Goal: Transaction & Acquisition: Purchase product/service

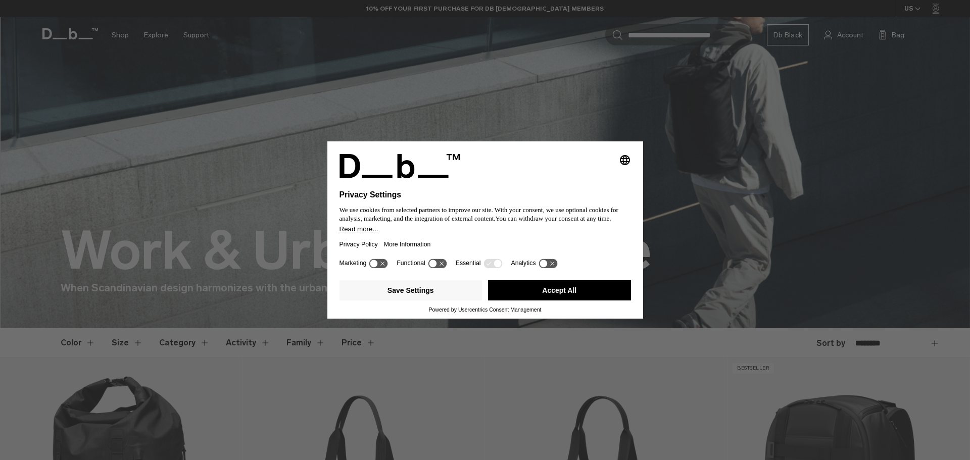
click at [549, 291] on button "Accept All" at bounding box center [559, 290] width 143 height 20
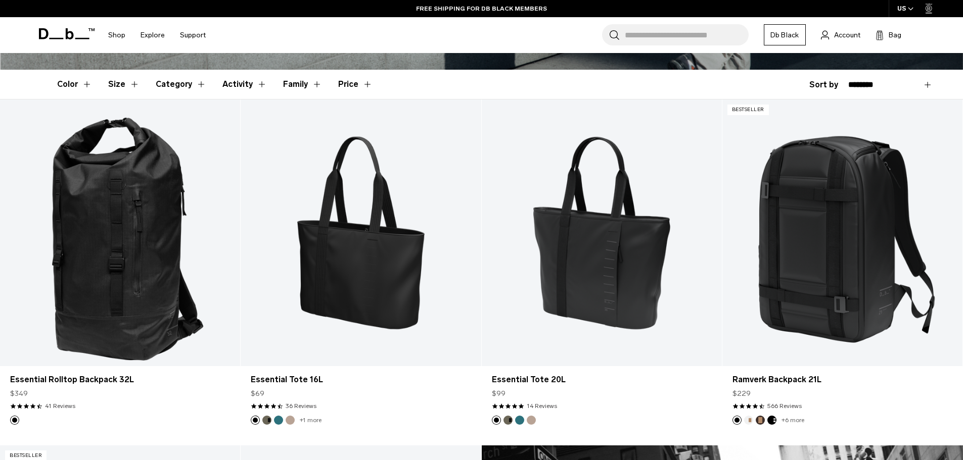
scroll to position [253, 0]
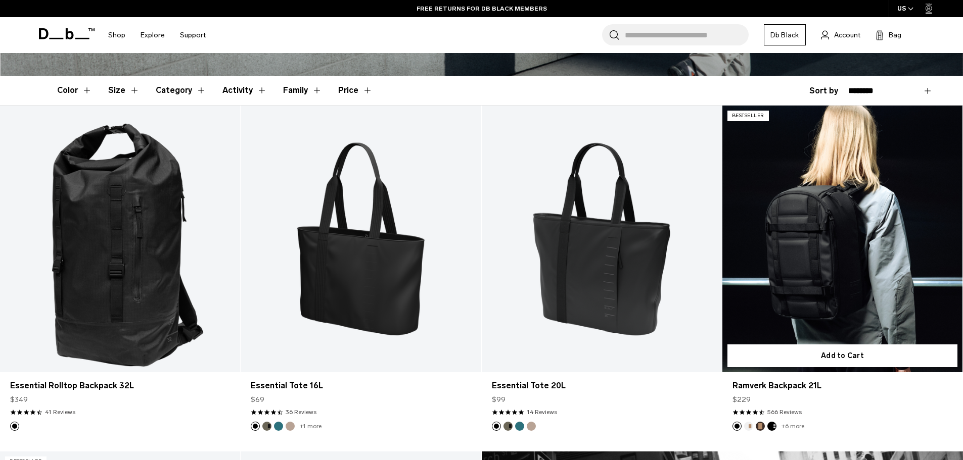
click at [795, 262] on link "Ramverk Backpack 21L" at bounding box center [842, 239] width 240 height 267
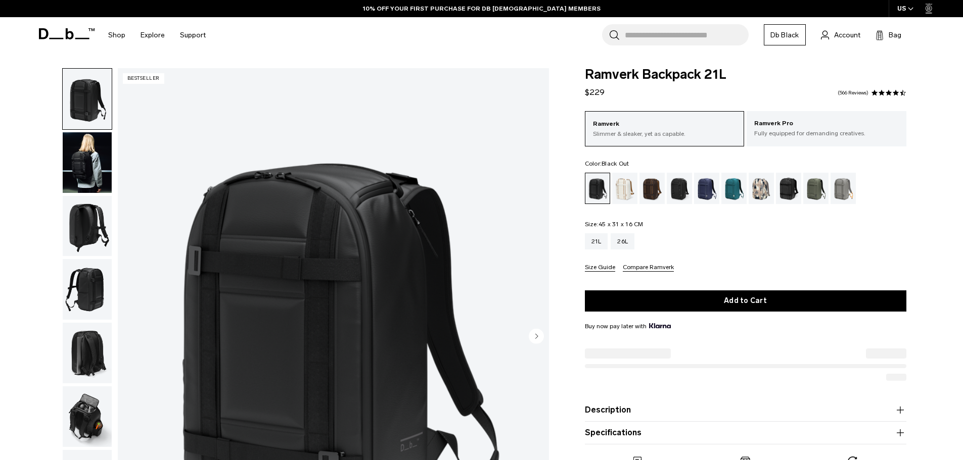
click at [76, 225] on img "button" at bounding box center [87, 226] width 49 height 61
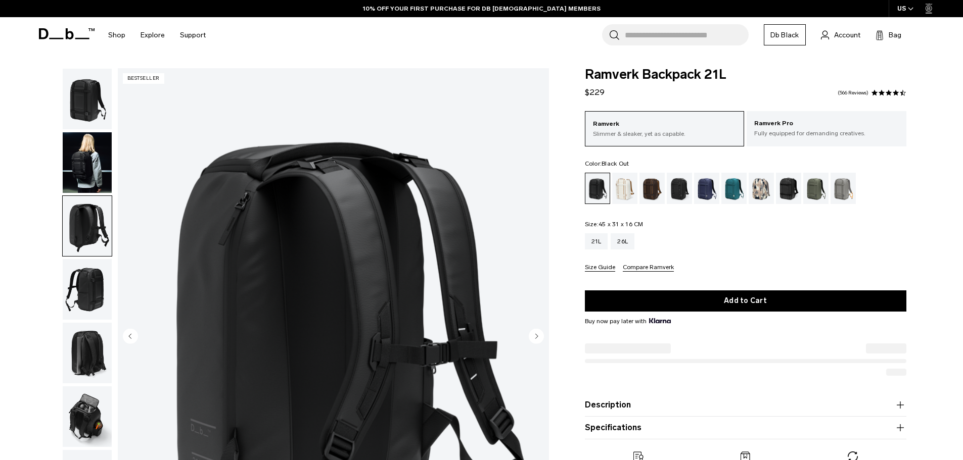
click at [83, 281] on img "button" at bounding box center [87, 289] width 49 height 61
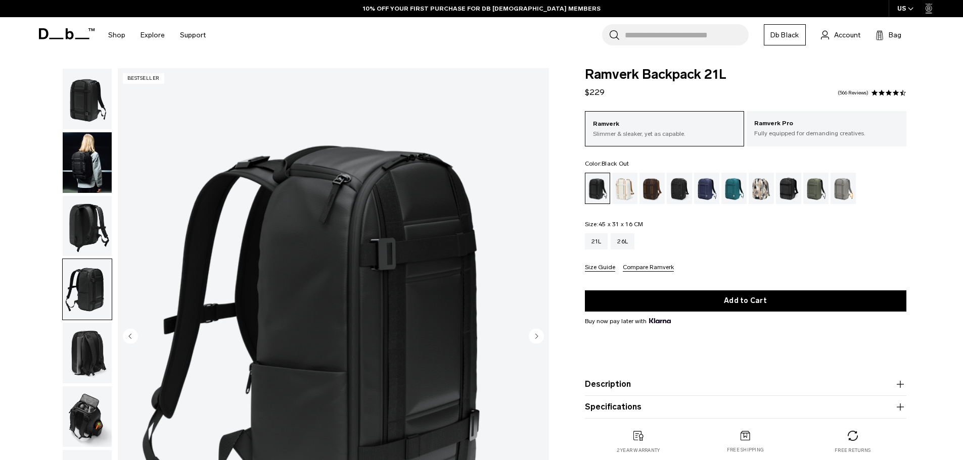
click at [87, 340] on img "button" at bounding box center [87, 353] width 49 height 61
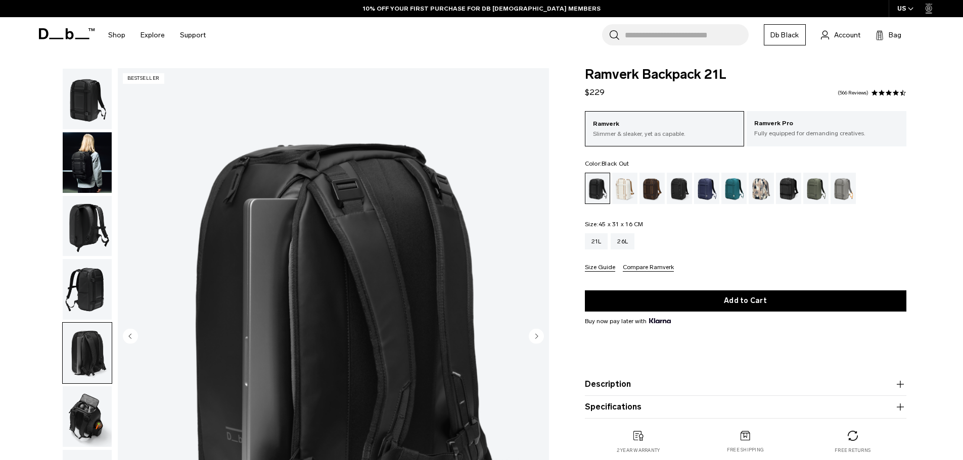
click at [89, 421] on img "button" at bounding box center [87, 417] width 49 height 61
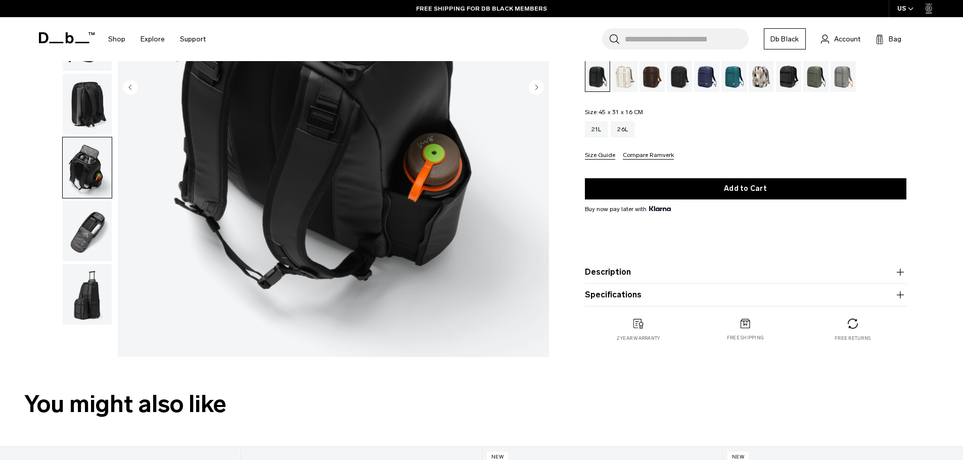
scroll to position [253, 0]
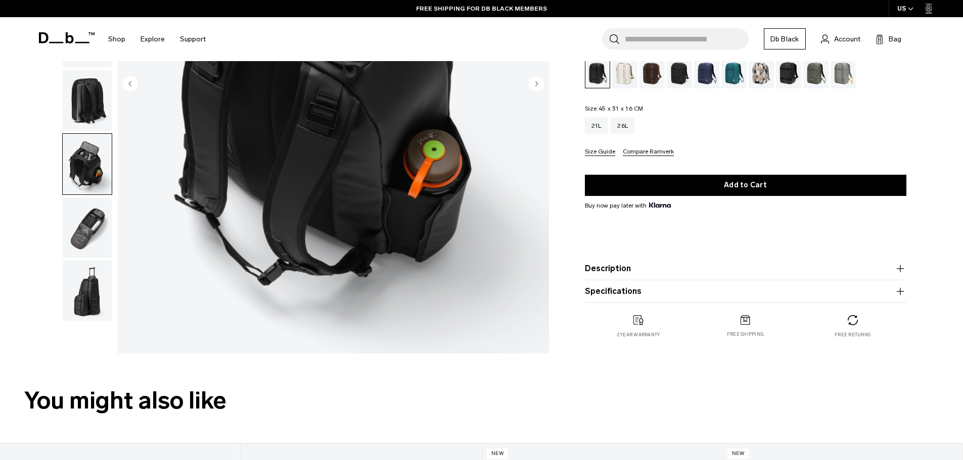
click at [82, 227] on img "button" at bounding box center [87, 228] width 49 height 61
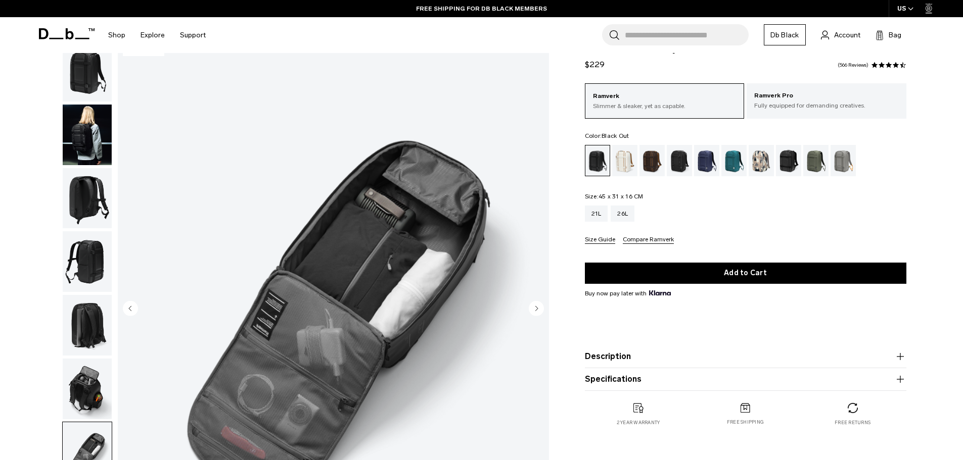
scroll to position [0, 0]
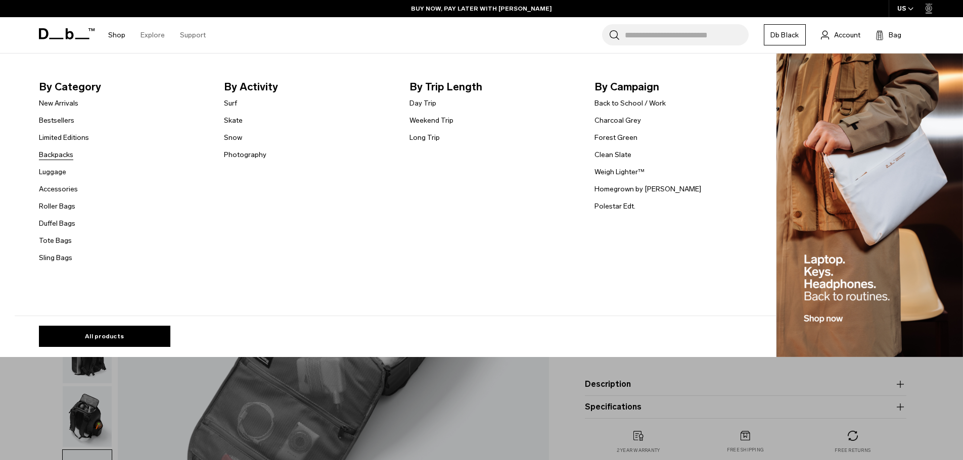
click at [65, 155] on link "Backpacks" at bounding box center [56, 155] width 34 height 11
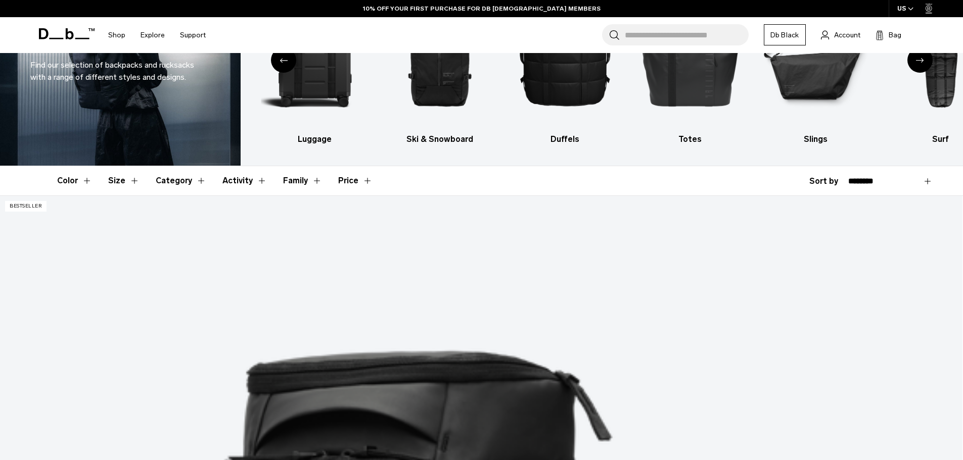
click at [247, 180] on button "Activity" at bounding box center [244, 180] width 44 height 29
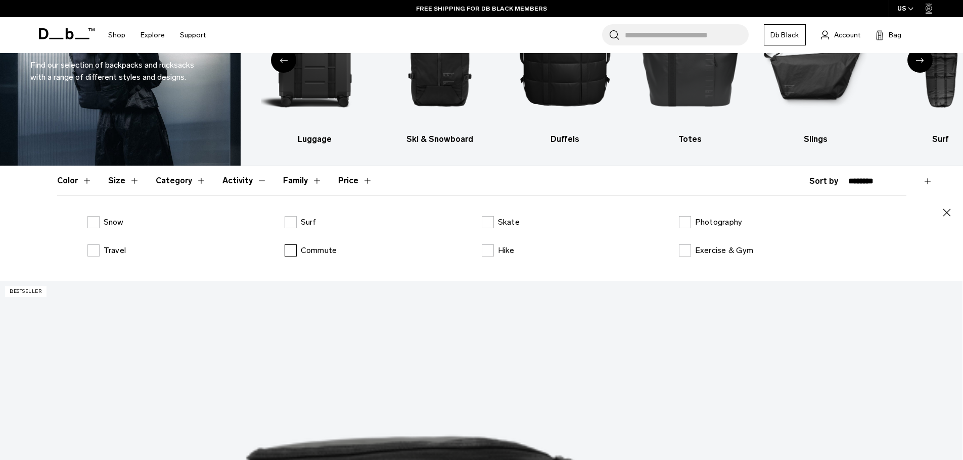
click at [295, 254] on label "Commute" at bounding box center [311, 251] width 53 height 12
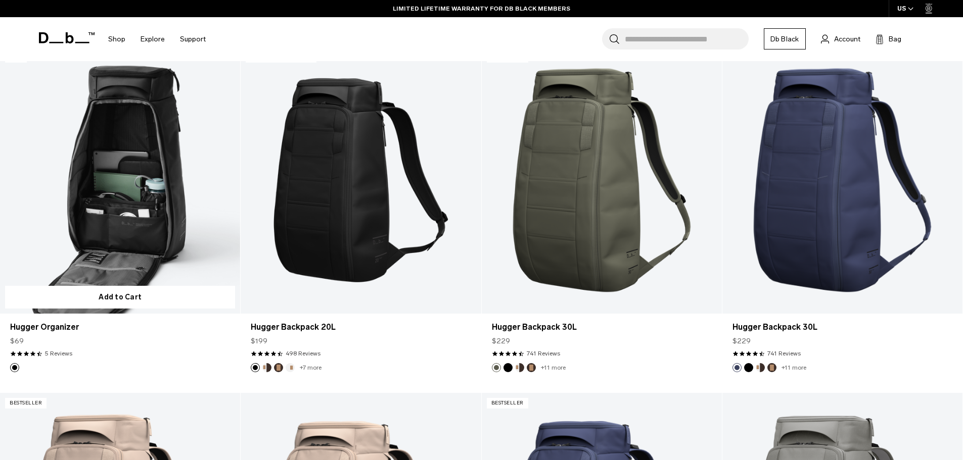
scroll to position [758, 0]
